Goal: Transaction & Acquisition: Register for event/course

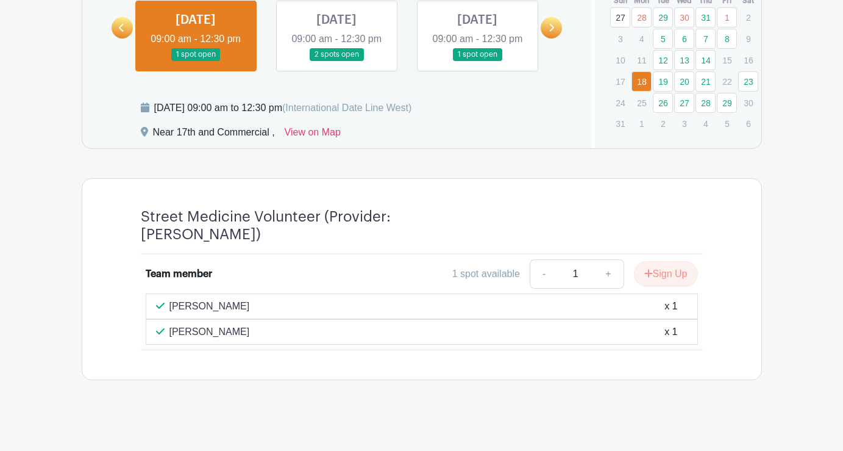
scroll to position [637, 0]
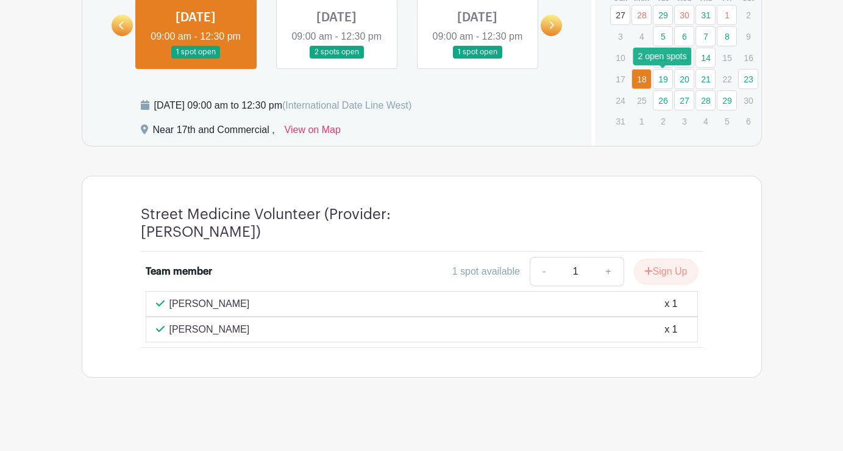
click at [663, 80] on link "19" at bounding box center [663, 79] width 20 height 20
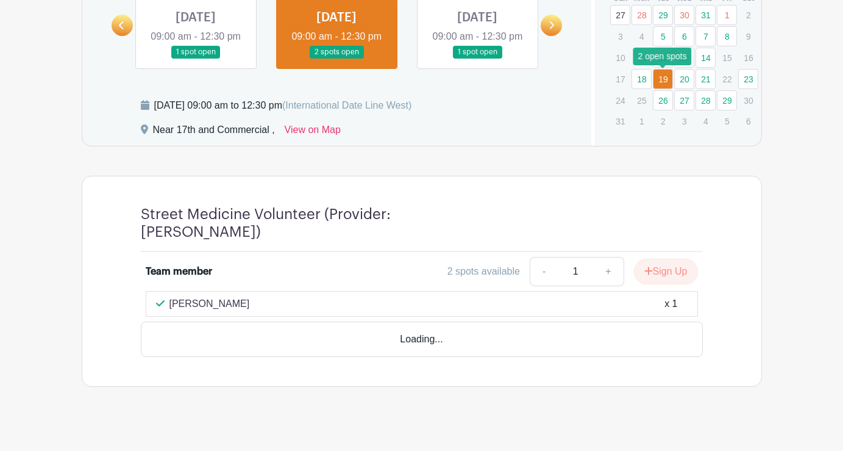
scroll to position [629, 0]
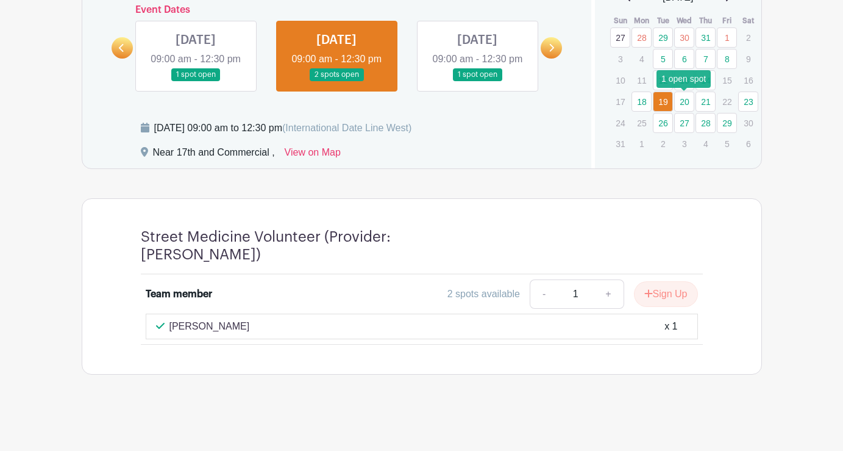
click at [686, 91] on link "20" at bounding box center [684, 101] width 20 height 20
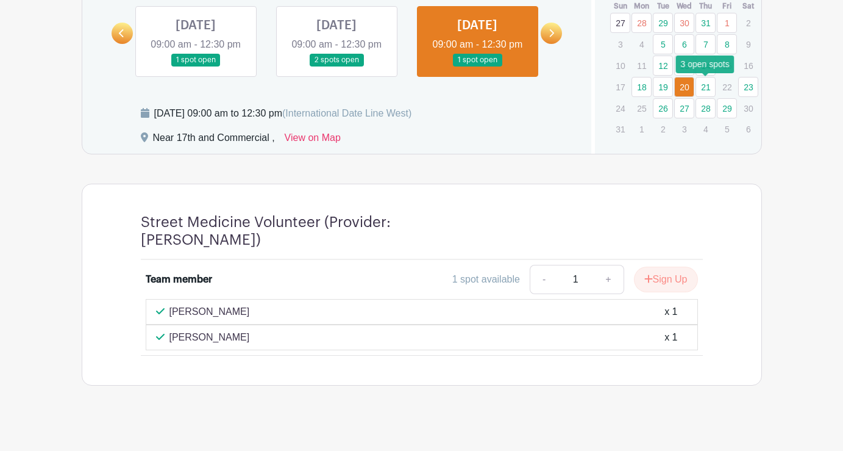
click at [707, 87] on link "21" at bounding box center [706, 87] width 20 height 20
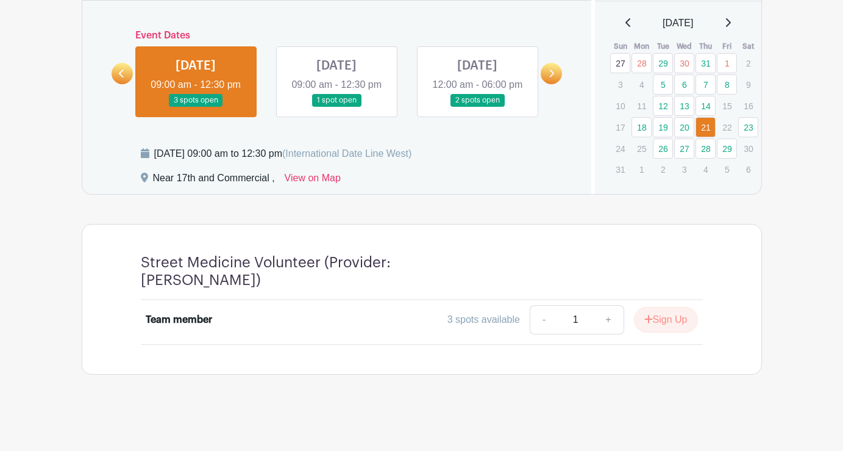
scroll to position [597, 0]
click at [757, 117] on link "23" at bounding box center [749, 127] width 20 height 20
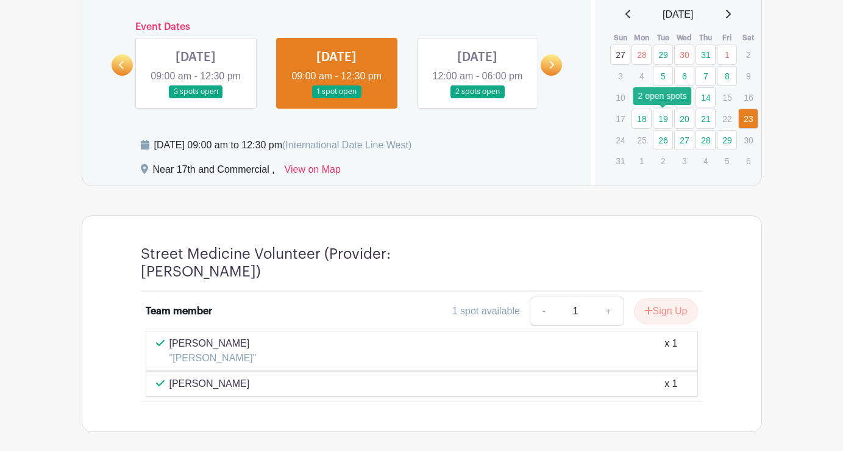
click at [666, 124] on link "19" at bounding box center [663, 119] width 20 height 20
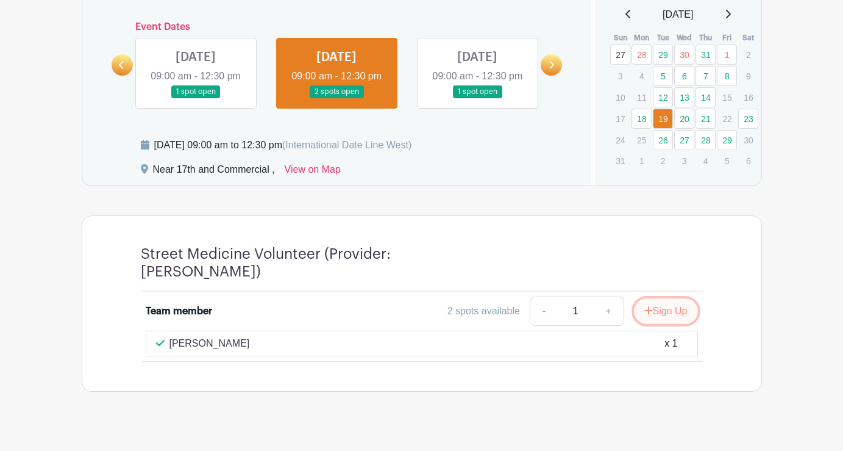
click at [660, 318] on button "Sign Up" at bounding box center [666, 311] width 64 height 26
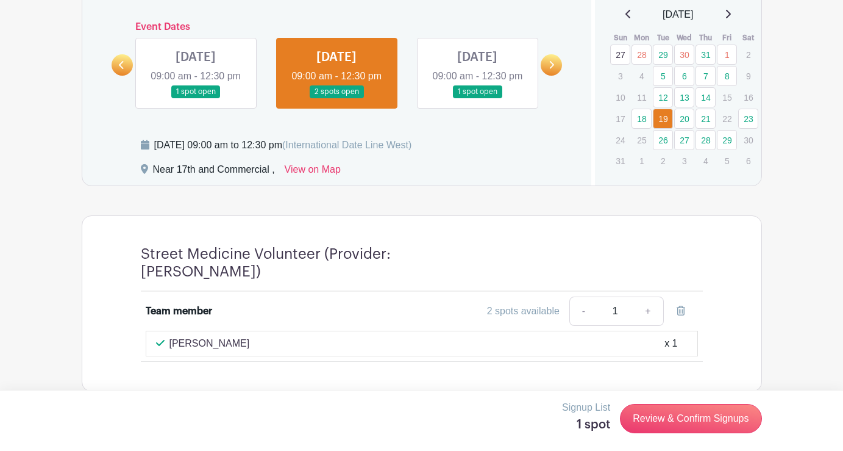
scroll to position [629, 0]
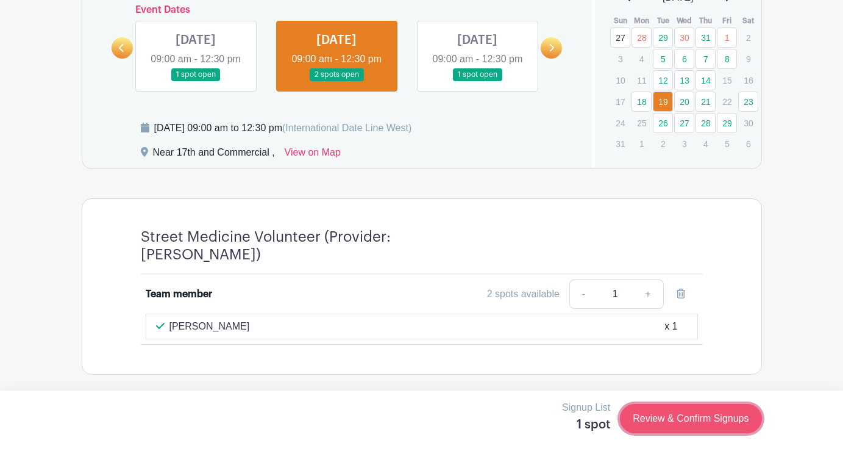
click at [679, 421] on link "Review & Confirm Signups" at bounding box center [690, 418] width 141 height 29
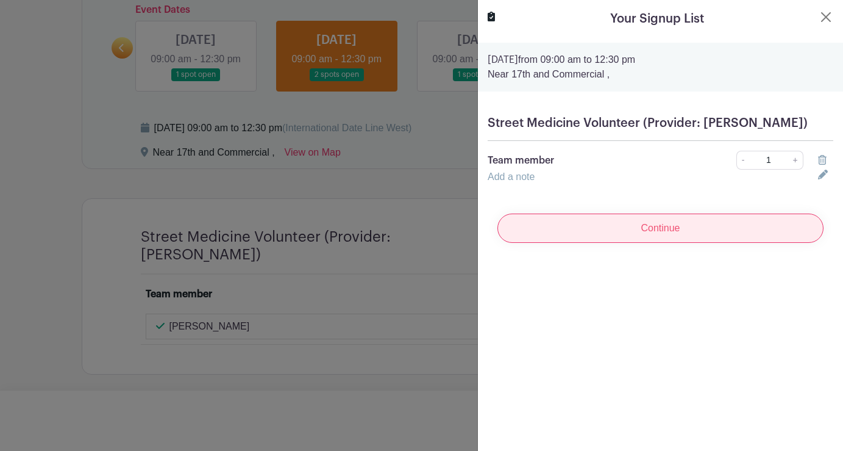
click at [751, 243] on input "Continue" at bounding box center [661, 227] width 326 height 29
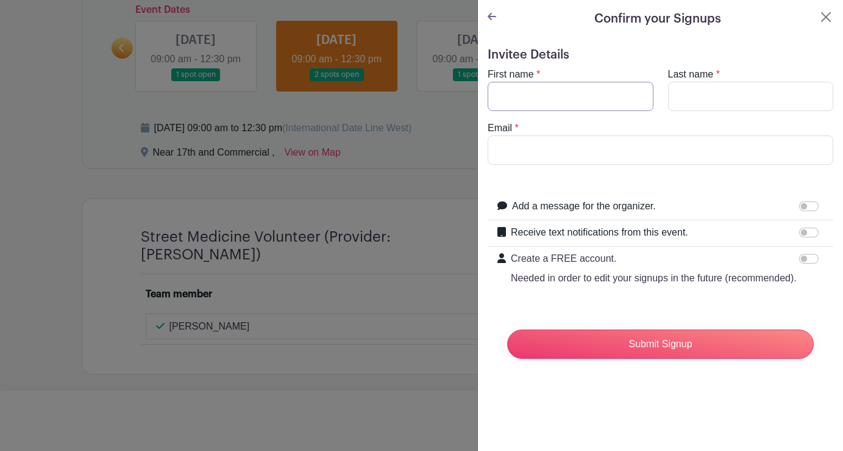
click at [569, 96] on input "First name" at bounding box center [571, 96] width 166 height 29
type input "[PERSON_NAME]"
click at [686, 98] on input "Last name" at bounding box center [751, 96] width 166 height 29
type input "[PERSON_NAME]"
click at [610, 154] on input "Email" at bounding box center [661, 149] width 346 height 29
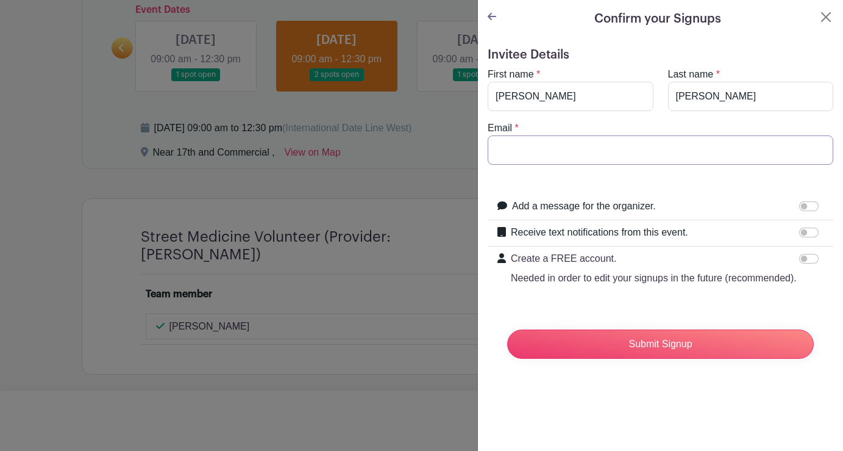
type input "[EMAIL_ADDRESS][DOMAIN_NAME]"
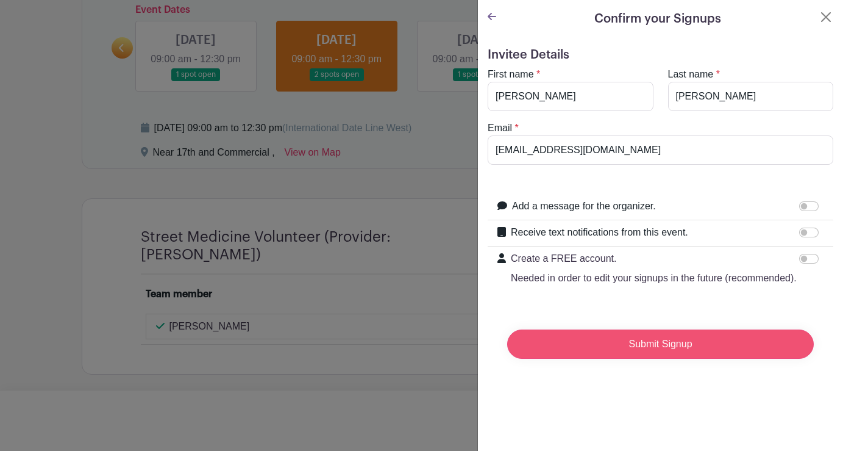
click at [651, 336] on input "Submit Signup" at bounding box center [660, 343] width 307 height 29
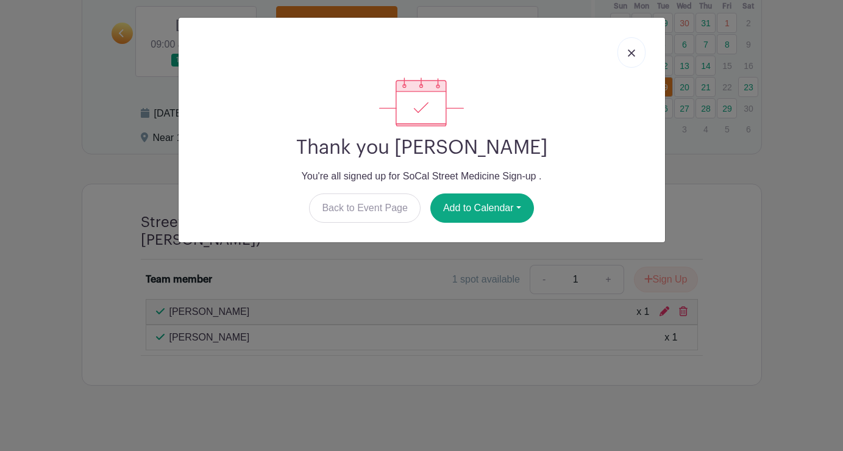
click at [630, 55] on img at bounding box center [631, 52] width 7 height 7
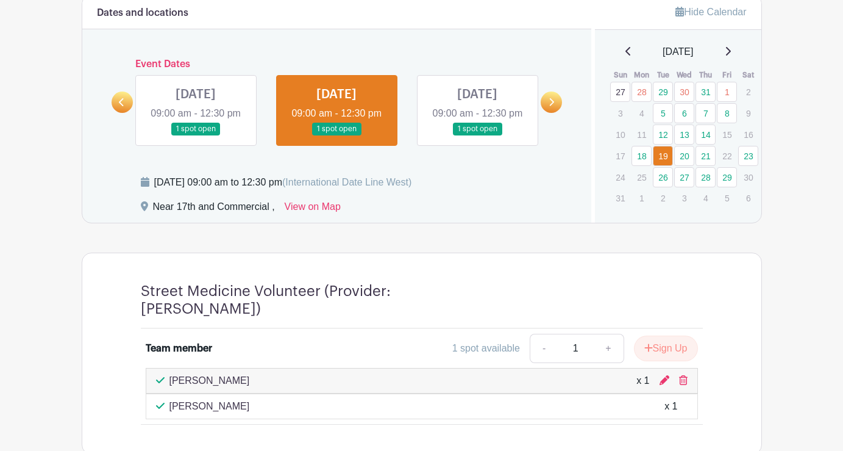
scroll to position [504, 0]
